Goal: Information Seeking & Learning: Learn about a topic

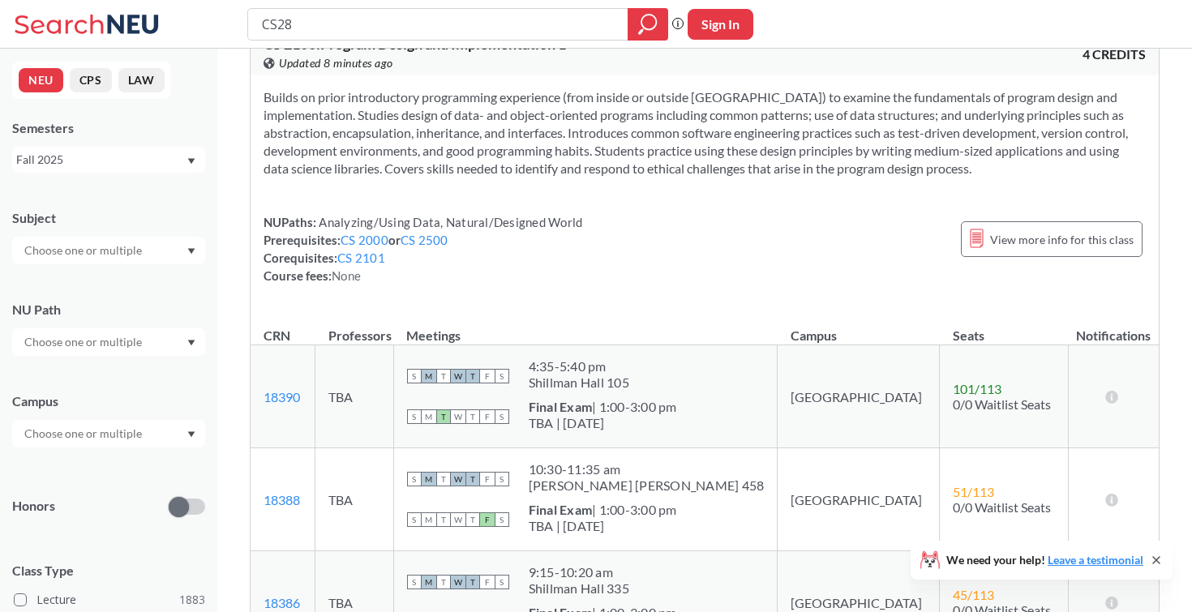
scroll to position [33, 0]
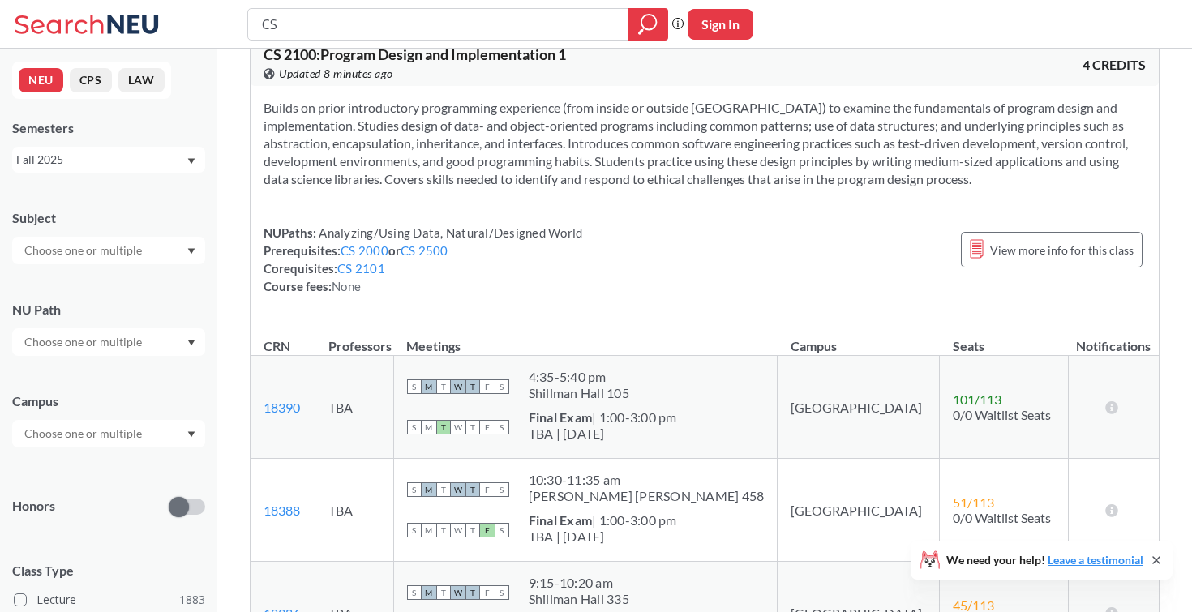
type input "C"
click at [125, 245] on input "text" at bounding box center [84, 250] width 136 height 19
click at [114, 293] on p "Computer Science" at bounding box center [112, 296] width 183 height 16
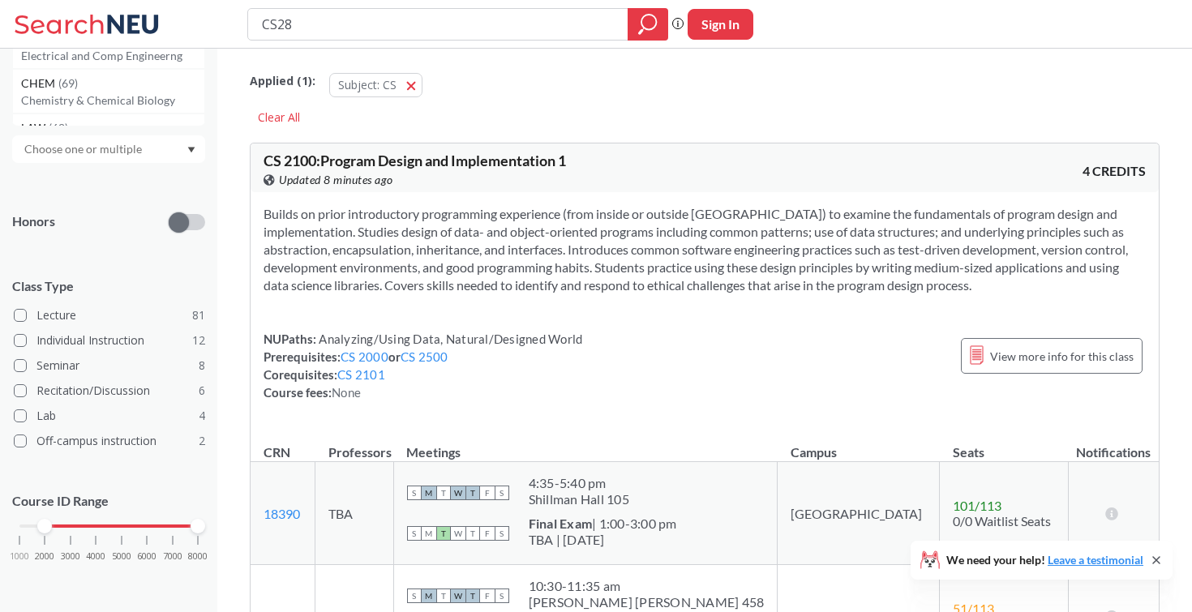
drag, startPoint x: 24, startPoint y: 525, endPoint x: 39, endPoint y: 526, distance: 15.5
click at [39, 526] on div at bounding box center [44, 526] width 15 height 15
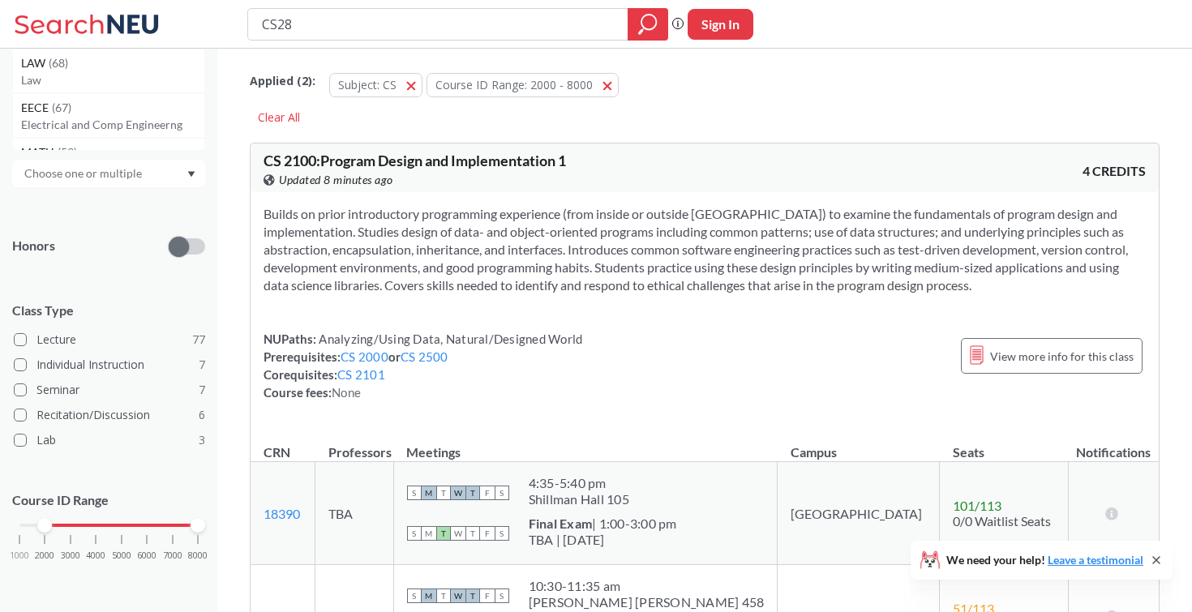
scroll to position [265, 0]
drag, startPoint x: 194, startPoint y: 526, endPoint x: 68, endPoint y: 536, distance: 126.1
click at [68, 536] on div "1000 2000 3000 4000 5000 6000 7000 8000" at bounding box center [108, 557] width 193 height 73
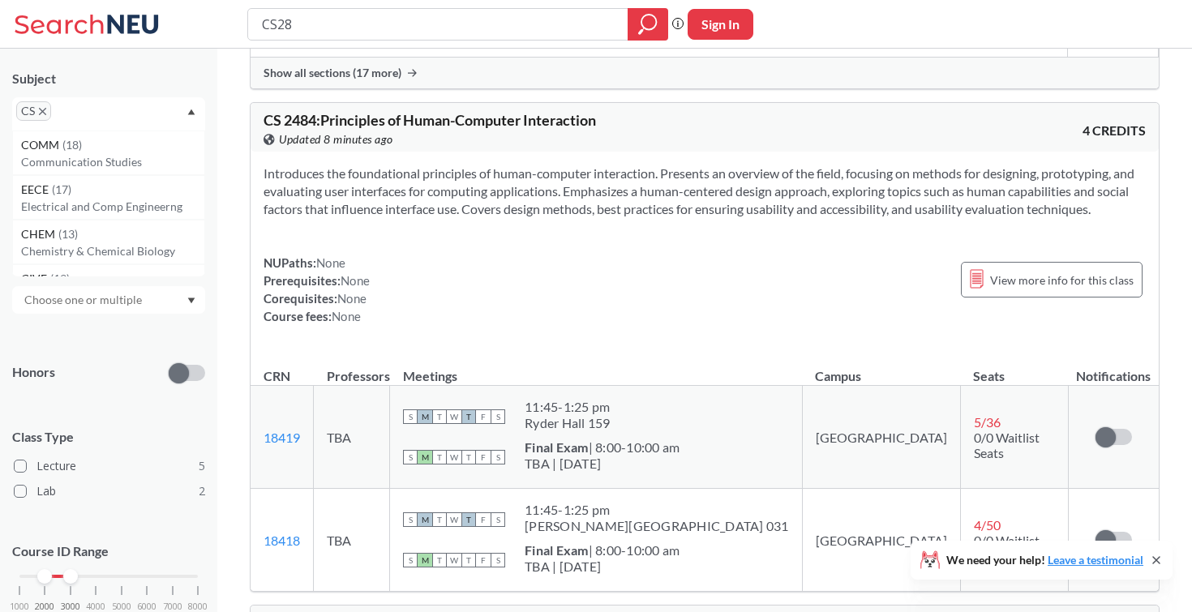
scroll to position [1262, 0]
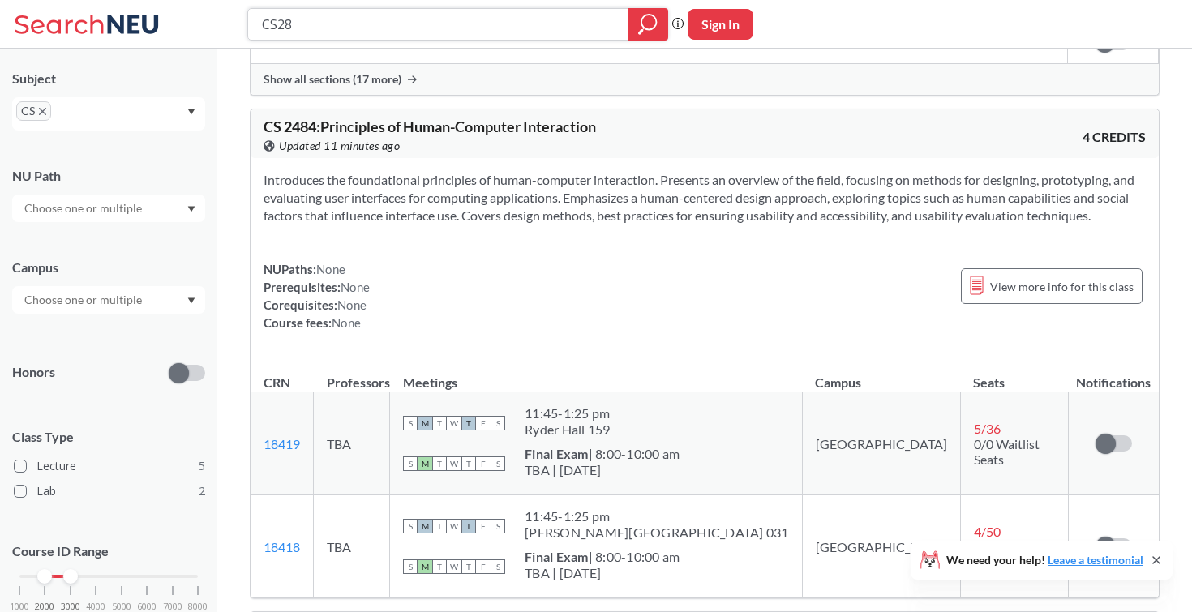
drag, startPoint x: 451, startPoint y: 24, endPoint x: 245, endPoint y: 24, distance: 206.0
click at [245, 24] on div "CS28 Phrase search guarantees the exact search appears in the results. Ex. If y…" at bounding box center [596, 24] width 1192 height 49
type input "DS"
click at [41, 115] on span "CS" at bounding box center [33, 110] width 35 height 19
click at [44, 110] on icon "X to remove pill" at bounding box center [42, 111] width 7 height 7
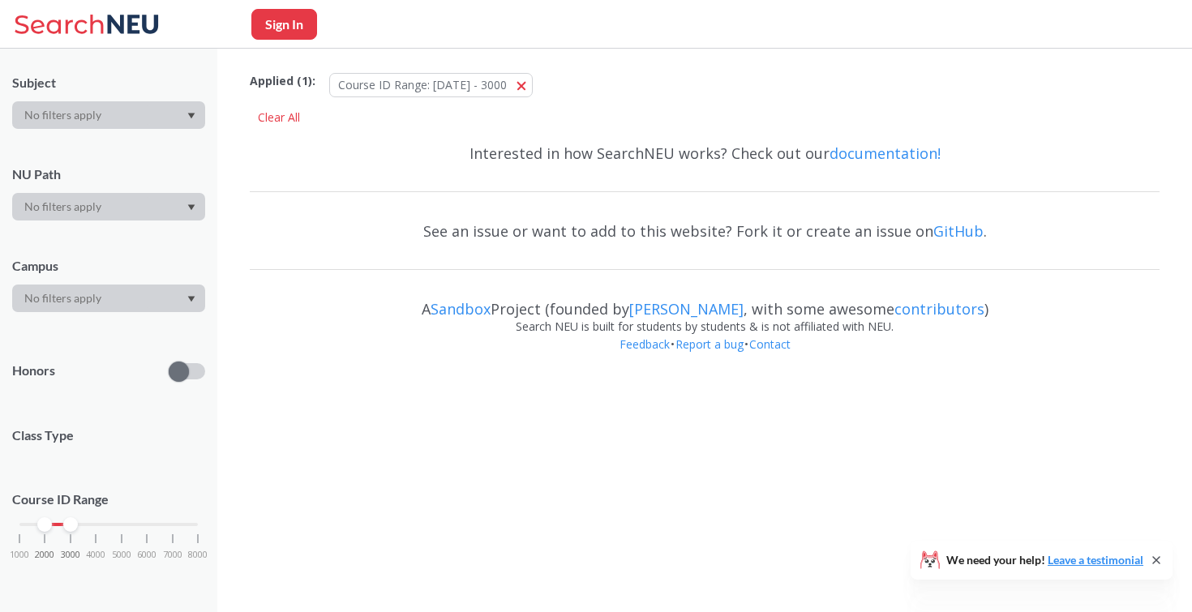
scroll to position [134, 0]
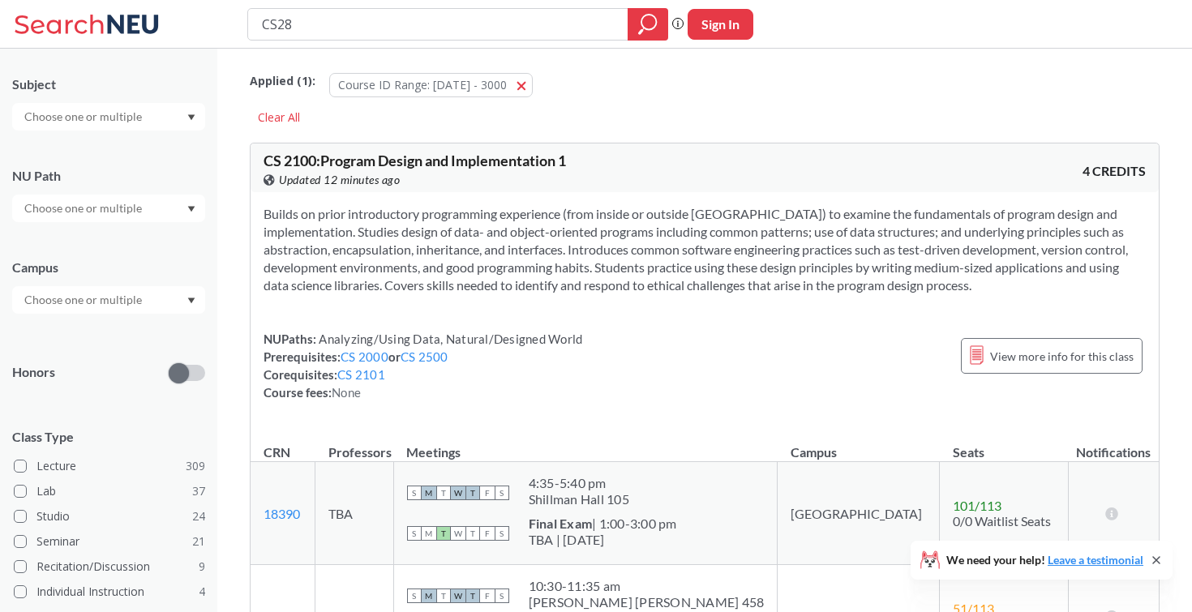
click at [58, 117] on input "text" at bounding box center [84, 116] width 136 height 19
type input "ds"
click at [62, 151] on div "DS ( 3 )" at bounding box center [112, 145] width 183 height 18
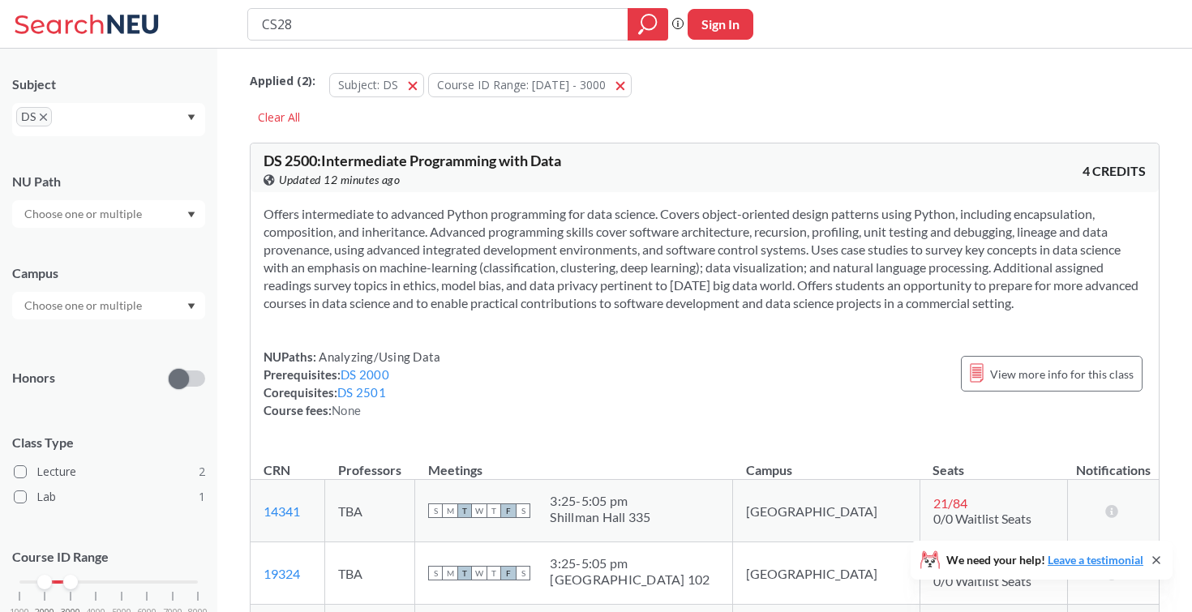
click at [352, 24] on input "CS28" at bounding box center [438, 25] width 356 height 28
type input "C"
type input "4300"
type input "4"
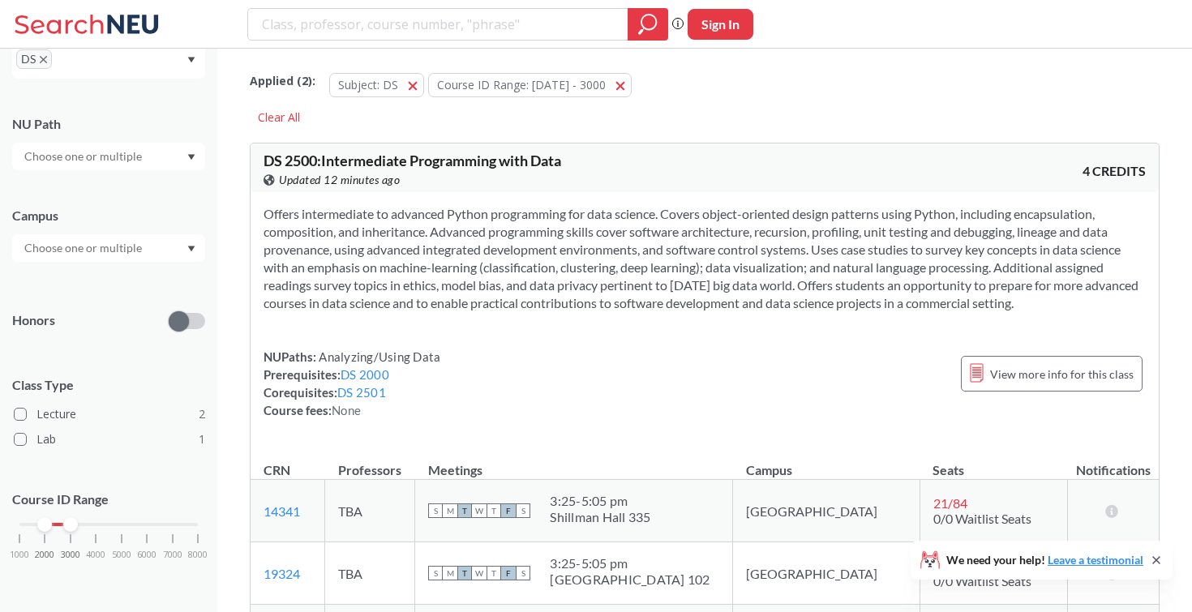
scroll to position [190, 0]
drag, startPoint x: 74, startPoint y: 527, endPoint x: 92, endPoint y: 528, distance: 18.7
click at [92, 528] on div at bounding box center [95, 526] width 15 height 15
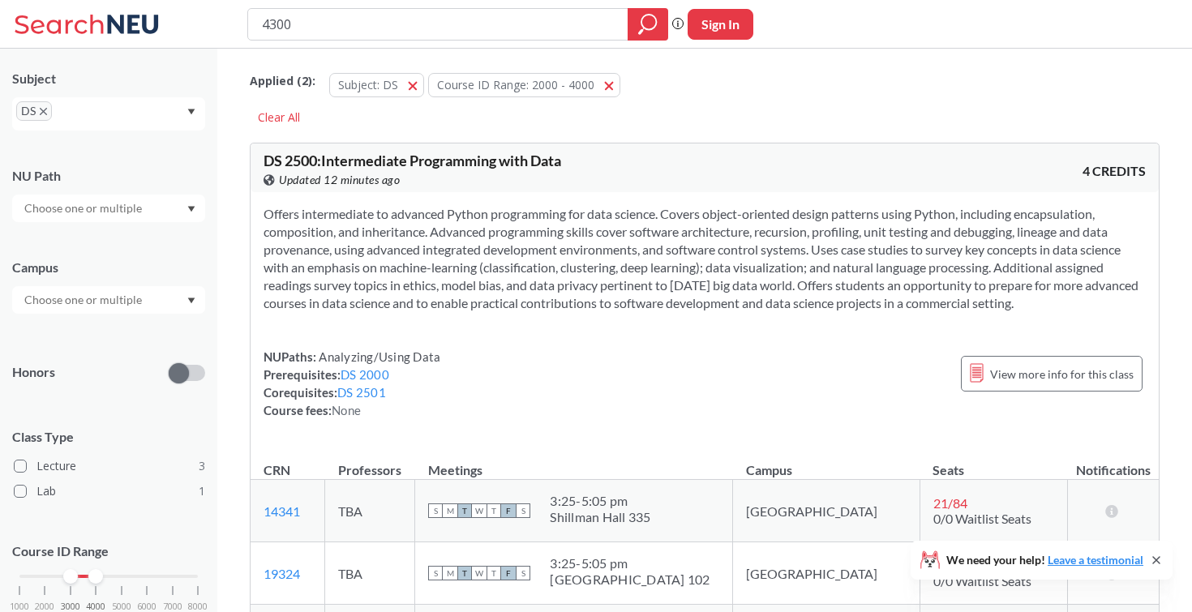
drag, startPoint x: 44, startPoint y: 572, endPoint x: 61, endPoint y: 574, distance: 17.2
click at [61, 574] on div "1000 2000 3000 4000 5000 6000 7000 8000" at bounding box center [108, 576] width 178 height 11
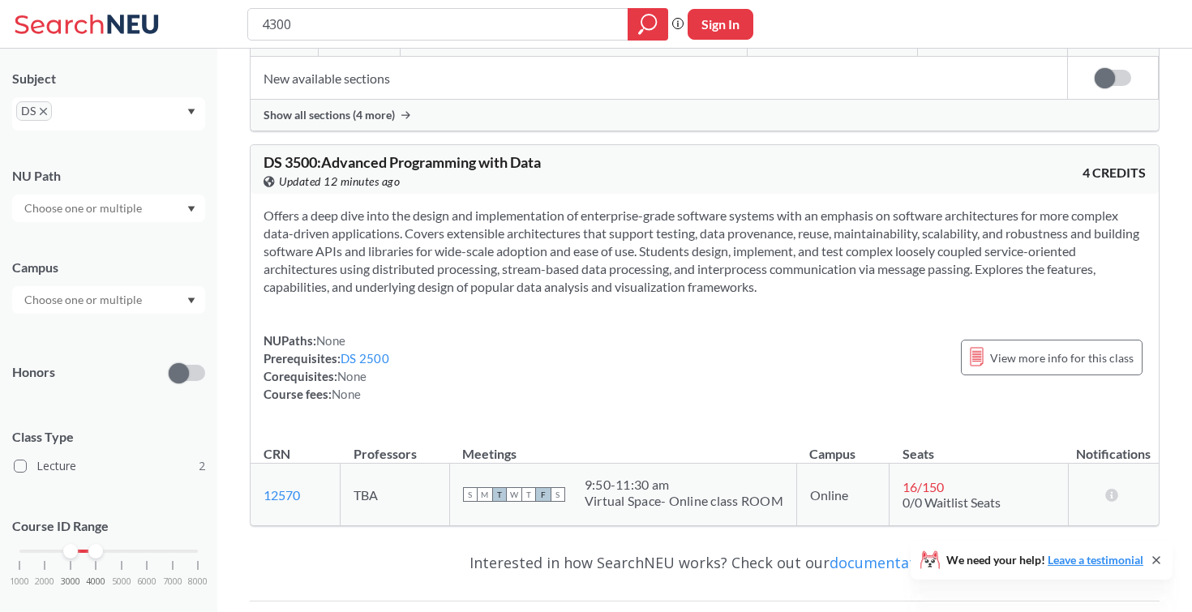
scroll to position [639, 0]
drag, startPoint x: 93, startPoint y: 548, endPoint x: 116, endPoint y: 549, distance: 22.7
click at [116, 549] on div at bounding box center [121, 551] width 15 height 15
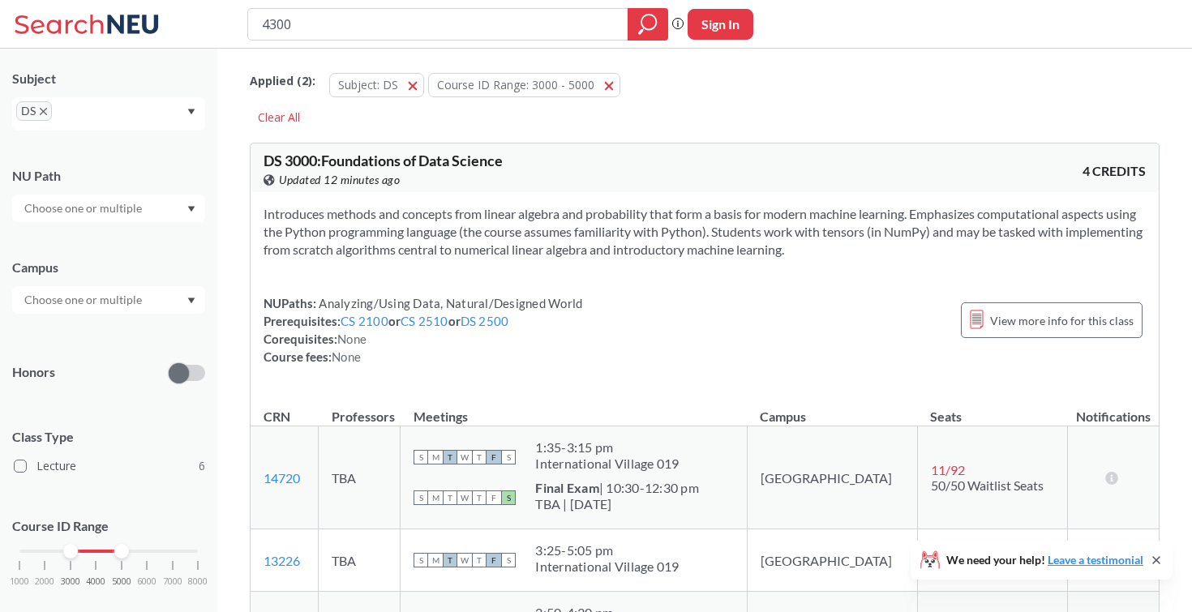
drag, startPoint x: 72, startPoint y: 551, endPoint x: 93, endPoint y: 551, distance: 21.1
click at [78, 551] on div at bounding box center [70, 551] width 15 height 15
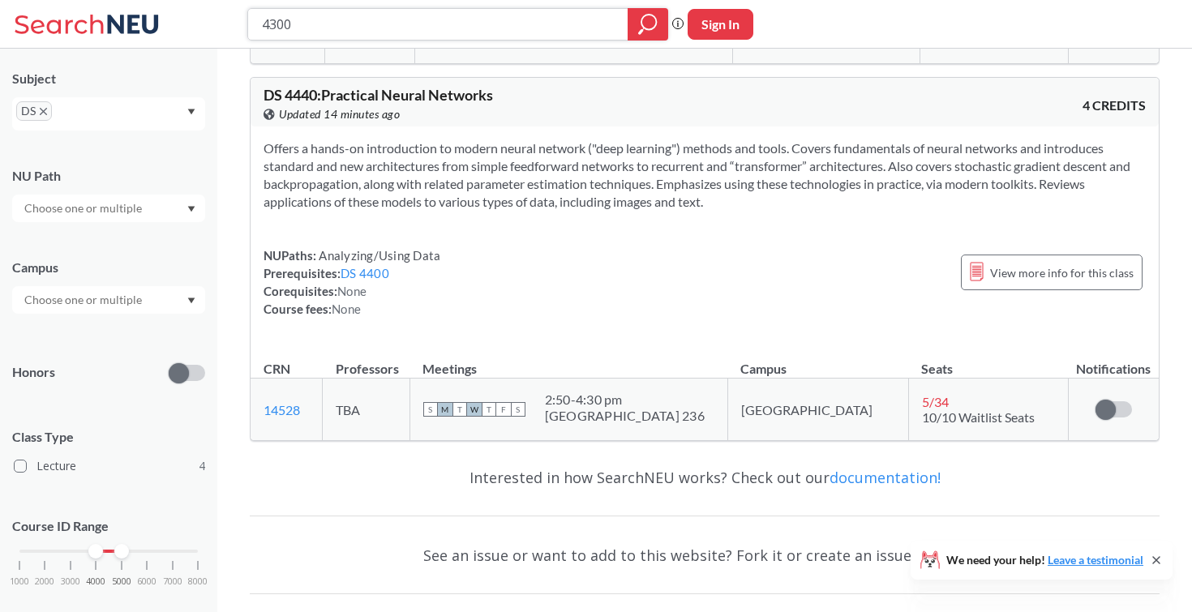
scroll to position [1876, 0]
drag, startPoint x: 406, startPoint y: 190, endPoint x: 603, endPoint y: 191, distance: 197.0
click at [603, 191] on section "Offers a hands-on introduction to modern neural network ("deep learning") metho…" at bounding box center [705, 173] width 882 height 71
